Goal: Find specific page/section: Find specific page/section

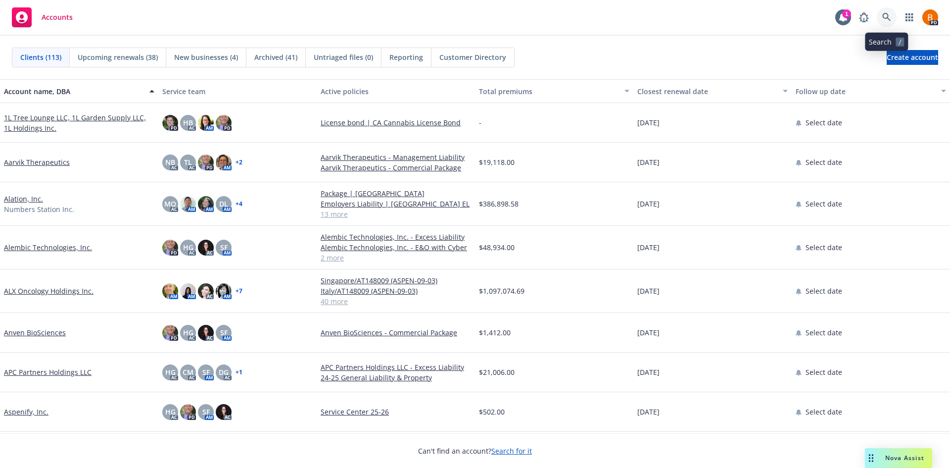
click at [890, 19] on icon at bounding box center [886, 17] width 9 height 9
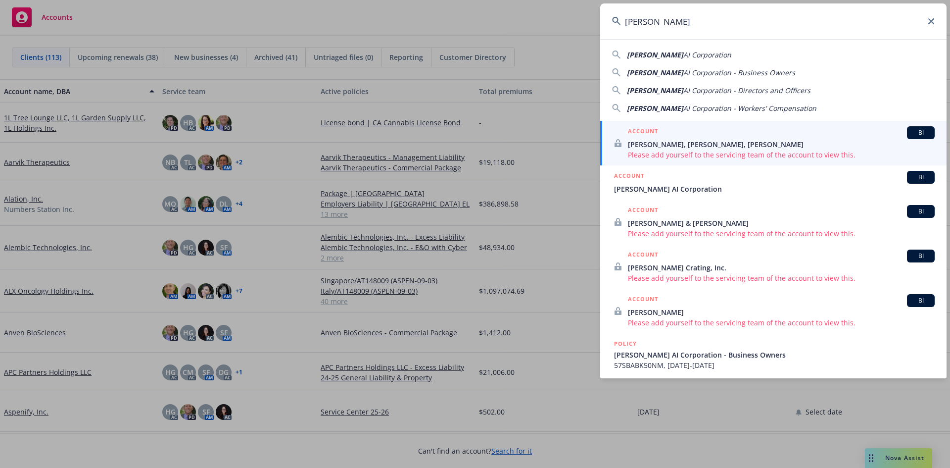
click at [694, 59] on span "AI Corporation" at bounding box center [707, 54] width 48 height 9
type input "[PERSON_NAME] AI Corporation"
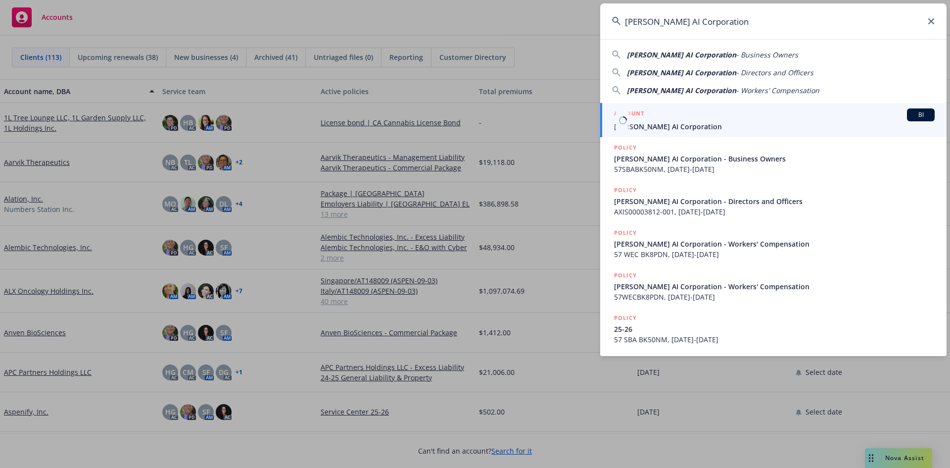
drag, startPoint x: 692, startPoint y: 124, endPoint x: 256, endPoint y: 109, distance: 436.2
click at [691, 124] on span "[PERSON_NAME] AI Corporation" at bounding box center [774, 126] width 321 height 10
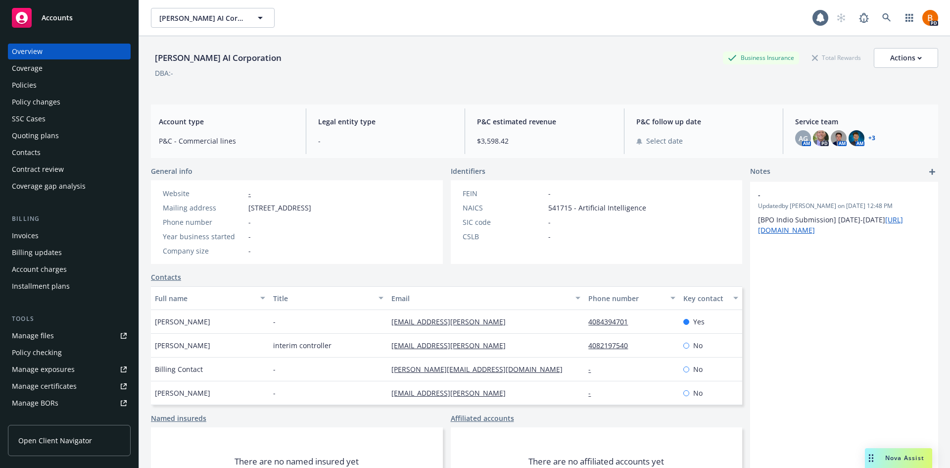
click at [33, 81] on div "Policies" at bounding box center [24, 85] width 25 height 16
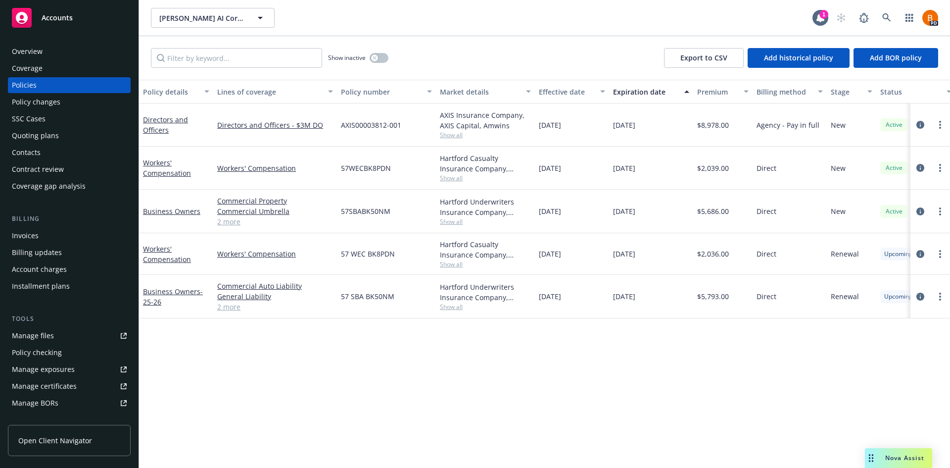
click at [30, 52] on div "Overview" at bounding box center [27, 52] width 31 height 16
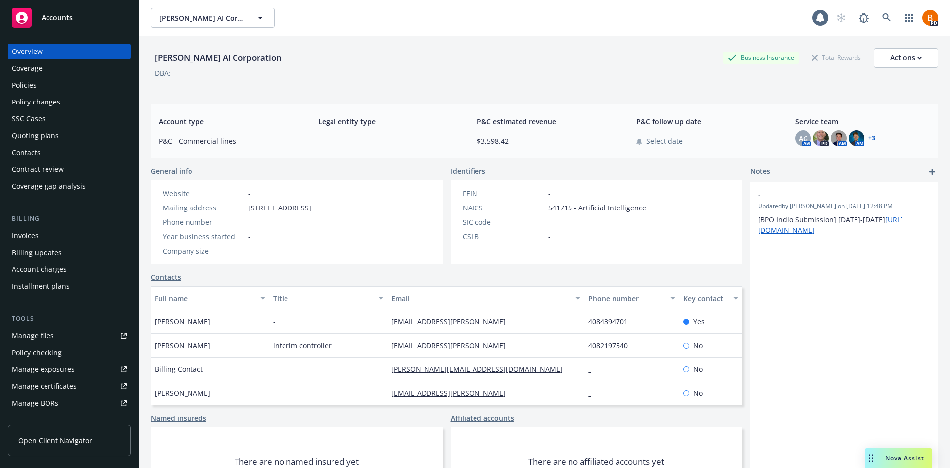
click at [873, 135] on div "AG AM PD AM AM + 3" at bounding box center [862, 138] width 135 height 16
click at [870, 138] on div "AG AM PD AM AM + 3" at bounding box center [862, 138] width 135 height 16
click at [868, 140] on link "+ 3" at bounding box center [871, 138] width 7 height 6
